Goal: Information Seeking & Learning: Find specific fact

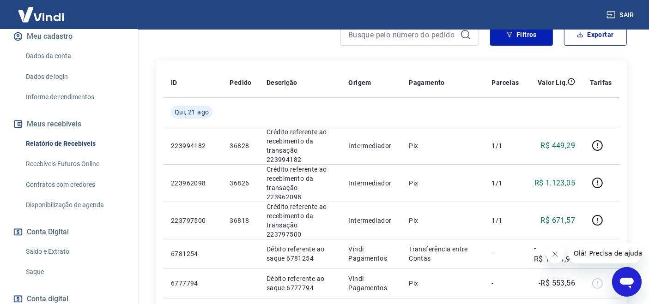
scroll to position [137, 0]
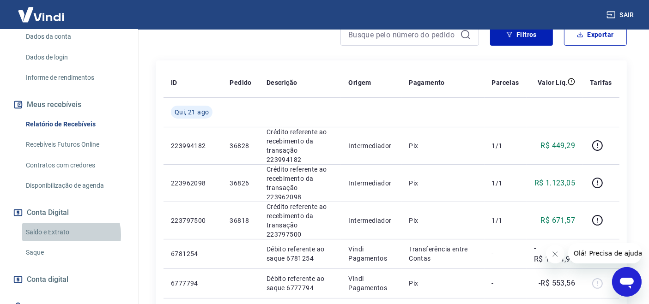
click at [64, 242] on link "Saldo e Extrato" at bounding box center [74, 232] width 105 height 19
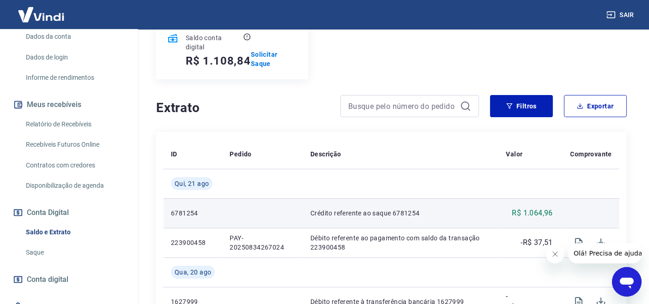
scroll to position [137, 0]
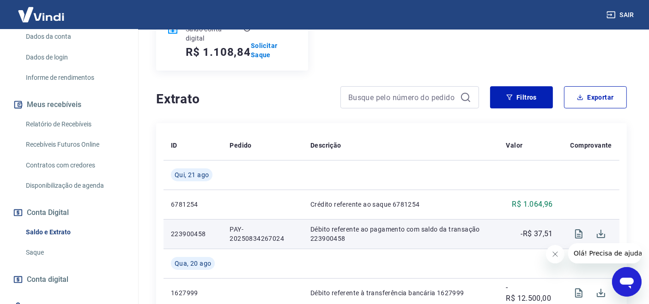
click at [234, 231] on p "PAY-20250834267024" at bounding box center [263, 234] width 66 height 18
copy p "PAY-20250834267024"
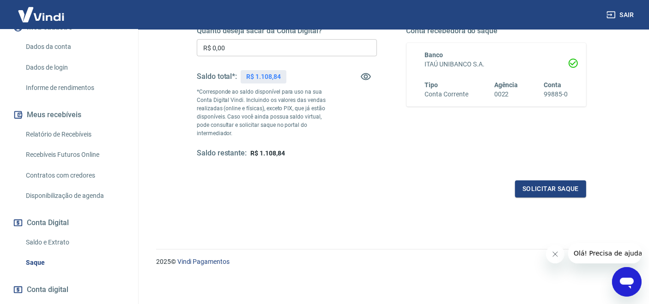
scroll to position [187, 0]
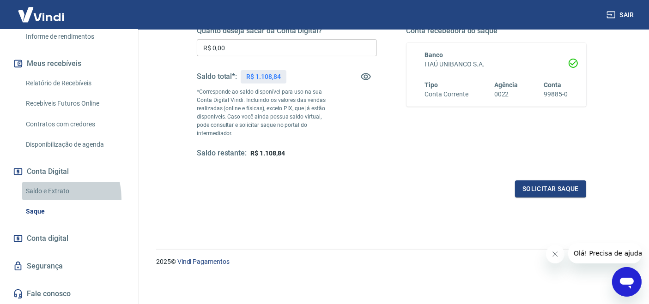
click at [46, 200] on link "Saldo e Extrato" at bounding box center [74, 191] width 105 height 19
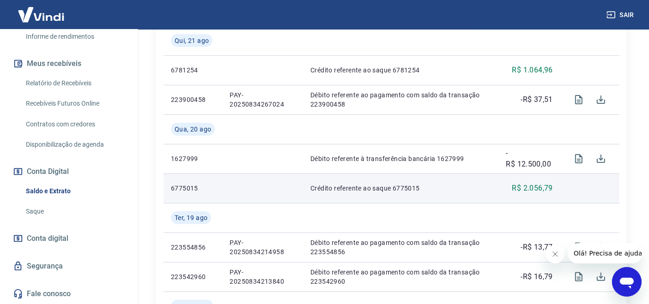
scroll to position [274, 0]
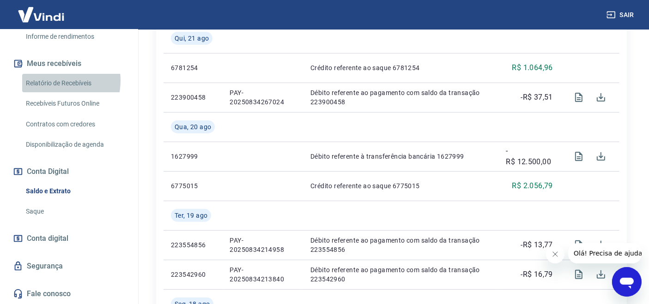
click at [55, 81] on link "Relatório de Recebíveis" at bounding box center [74, 83] width 105 height 19
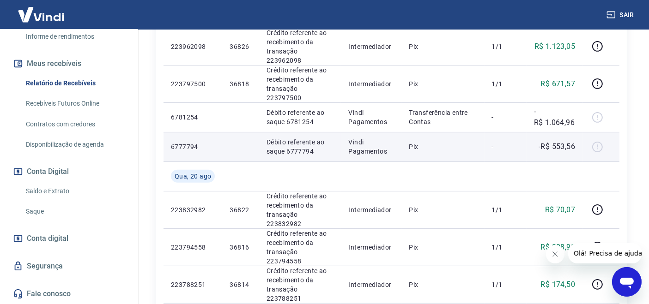
scroll to position [410, 0]
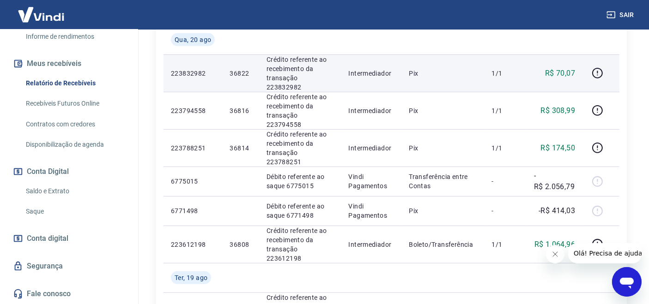
click at [611, 66] on div at bounding box center [601, 73] width 22 height 15
click at [600, 67] on icon "button" at bounding box center [598, 73] width 12 height 12
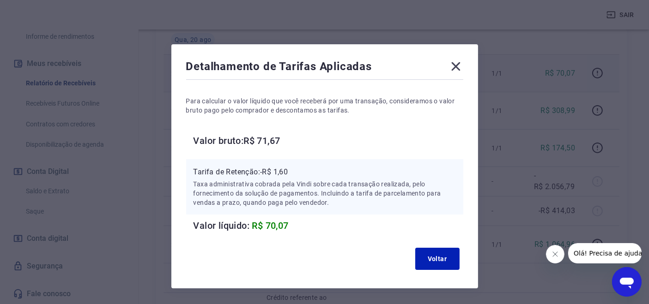
click at [287, 164] on div "Tarifa de Retenção: -R$ 1,60 Taxa administrativa cobrada pela Vindi sobre cada …" at bounding box center [324, 186] width 277 height 55
click at [281, 174] on p "Tarifa de Retenção: -R$ 1,60" at bounding box center [325, 172] width 262 height 11
copy p "1,60"
